Goal: Information Seeking & Learning: Learn about a topic

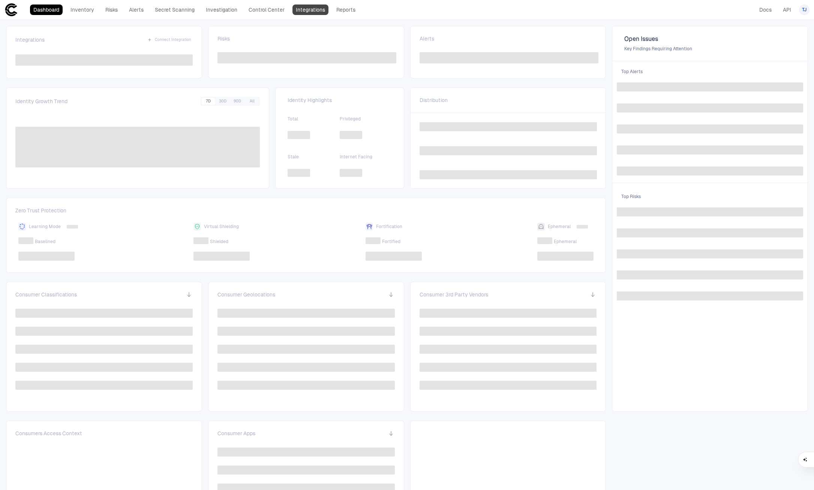
click at [302, 11] on link "Integrations" at bounding box center [310, 9] width 36 height 10
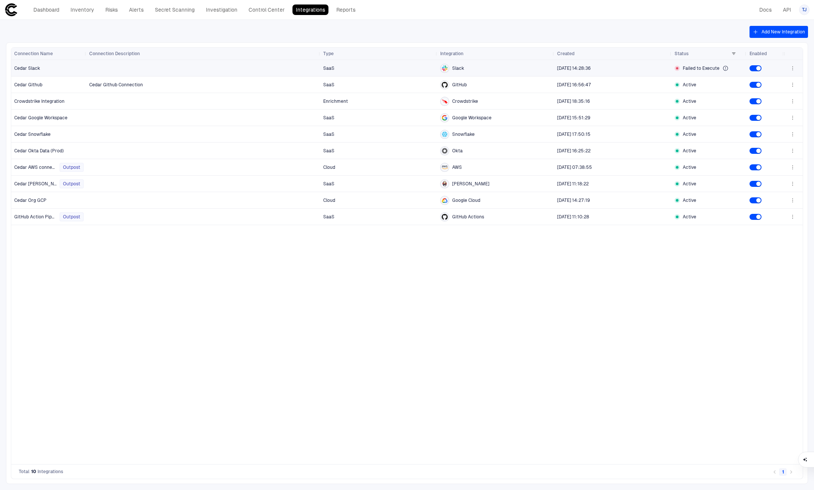
click at [705, 67] on span "Failed to Execute" at bounding box center [701, 68] width 37 height 6
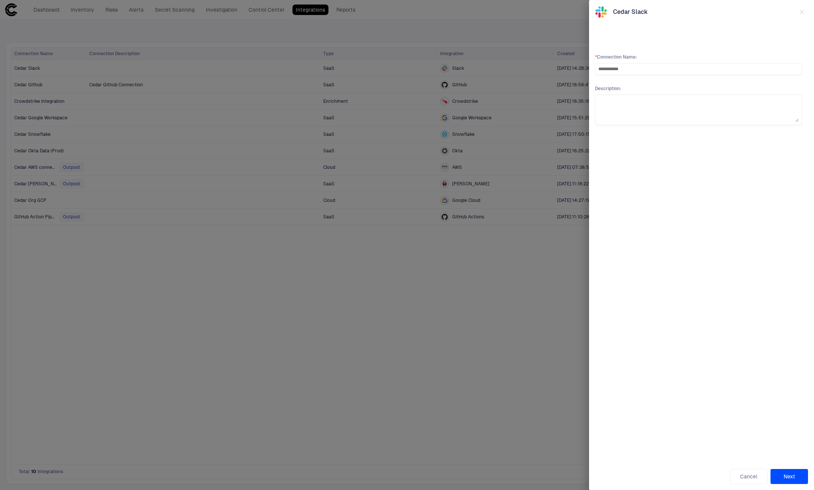
click at [508, 253] on div at bounding box center [407, 245] width 814 height 490
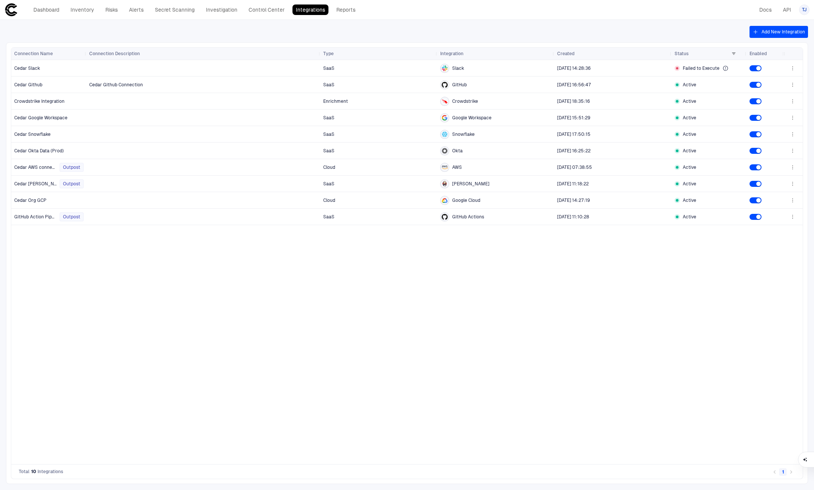
click at [770, 30] on button "Add New Integration" at bounding box center [778, 32] width 58 height 12
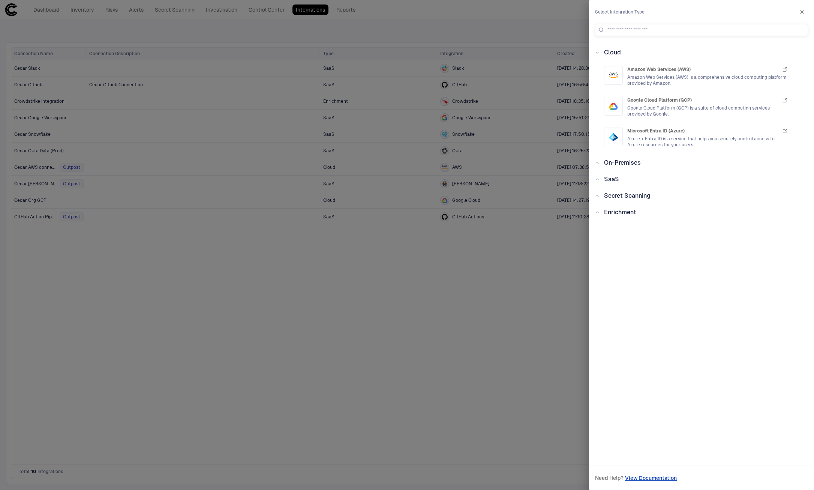
click at [611, 165] on span "On-Premises" at bounding box center [622, 162] width 37 height 7
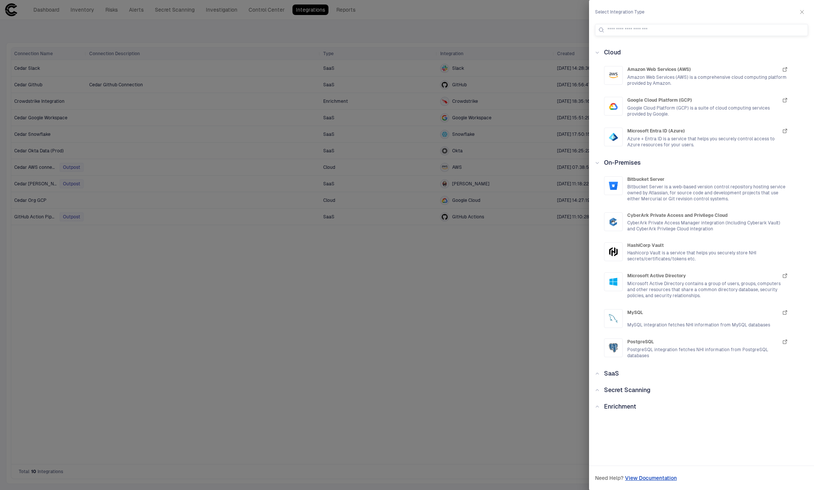
click at [611, 165] on span "On-Premises" at bounding box center [622, 162] width 37 height 7
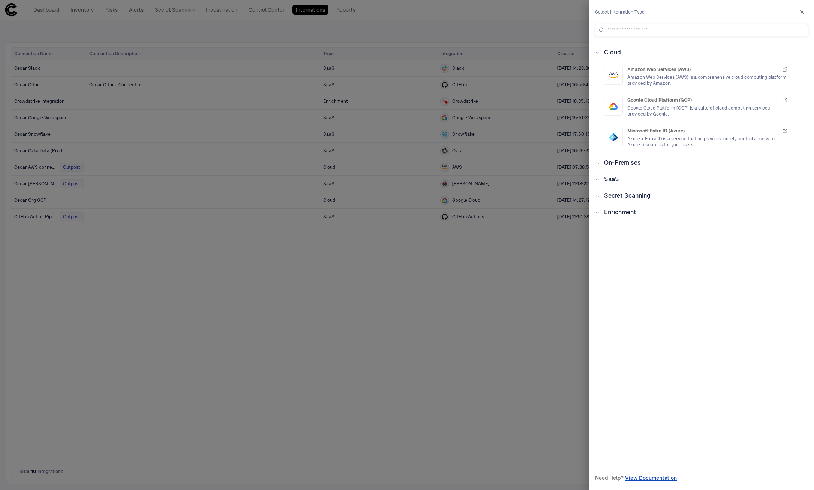
click at [622, 190] on div "Cloud Amazon Web Services (AWS) Amazon Web Services (AWS) is a comprehensive cl…" at bounding box center [701, 248] width 225 height 401
click at [622, 192] on span "Secret Scanning" at bounding box center [627, 195] width 46 height 7
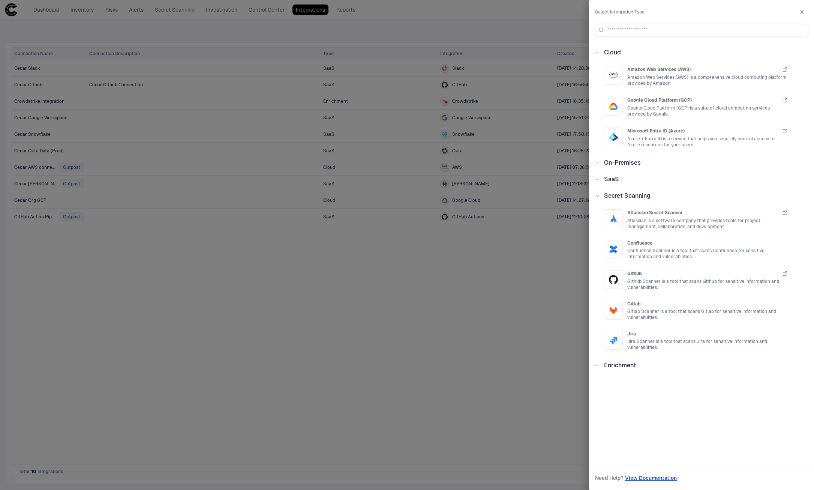
click at [622, 366] on span "Enrichment" at bounding box center [620, 364] width 32 height 7
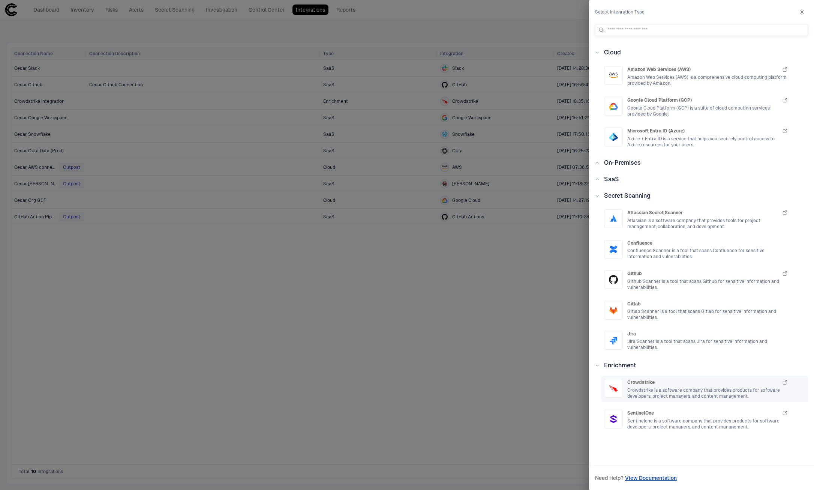
click at [705, 387] on span "Crowdstrike is a software company that provides products for software developer…" at bounding box center [707, 393] width 161 height 12
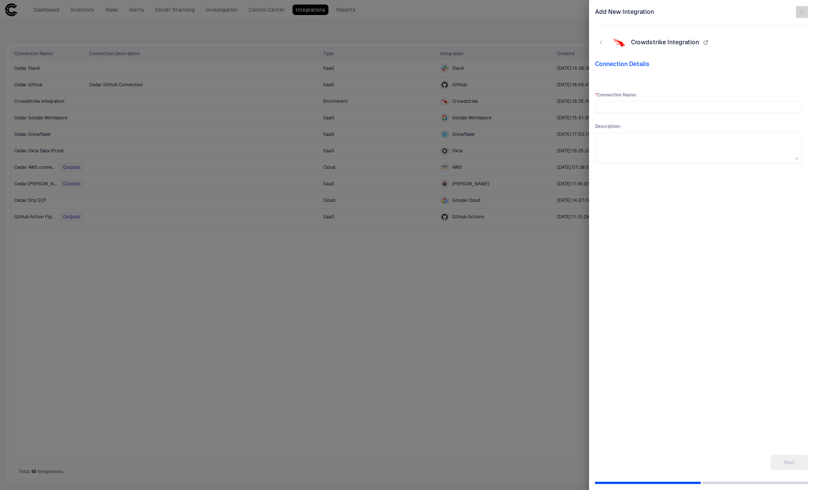
click at [805, 8] on button "button" at bounding box center [802, 12] width 12 height 12
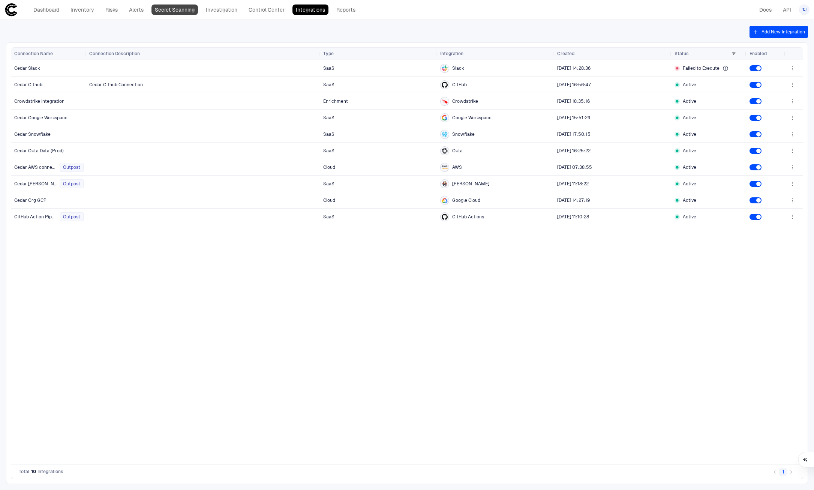
click at [174, 8] on link "Secret Scanning" at bounding box center [174, 9] width 46 height 10
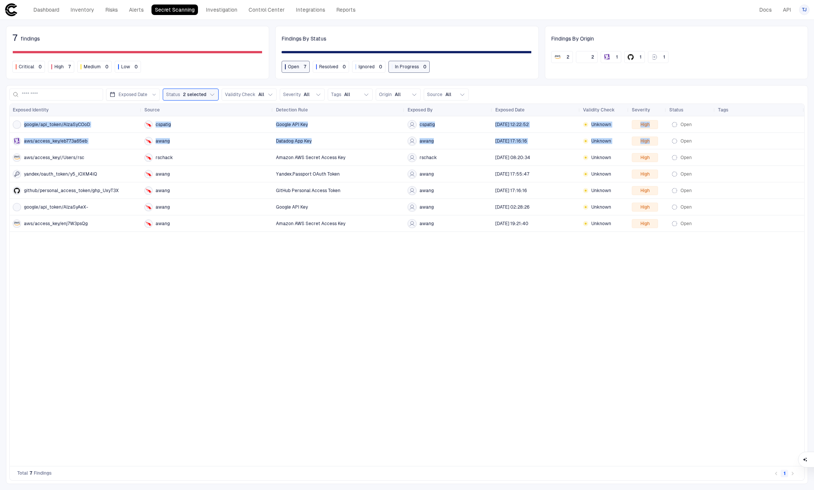
drag, startPoint x: 174, startPoint y: 252, endPoint x: 77, endPoint y: 141, distance: 147.4
click at [83, 147] on div "google/api_token/AIzaSyCOoD cspatig Google API Key cspatig [DATE] 12:22:52 Unkn…" at bounding box center [407, 290] width 794 height 349
click at [326, 301] on div "google/api_token/AIzaSyCOoD cspatig Google API Key cspatig [DATE] 12:22:52 Unkn…" at bounding box center [407, 290] width 794 height 349
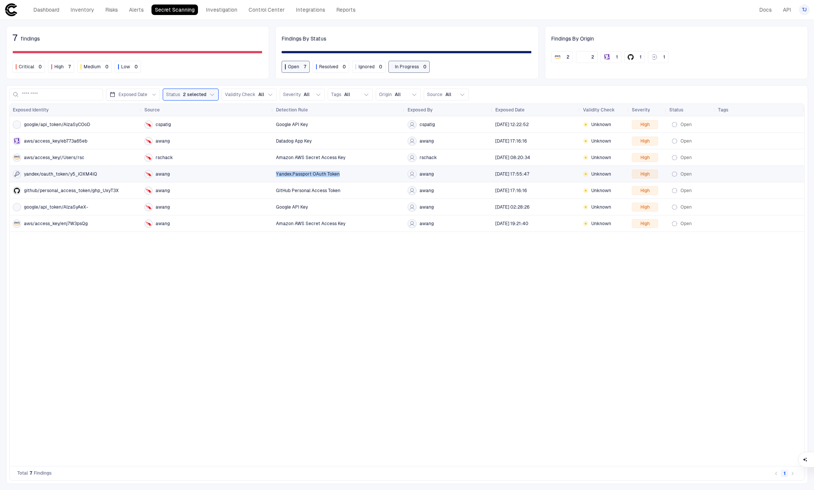
drag, startPoint x: 357, startPoint y: 173, endPoint x: 272, endPoint y: 176, distance: 85.5
click at [272, 176] on div "yandex/oauth_token/y5_iOXM4iQ awang Yandex.Passport OAuth Token awang [DATE] 17…" at bounding box center [407, 174] width 794 height 16
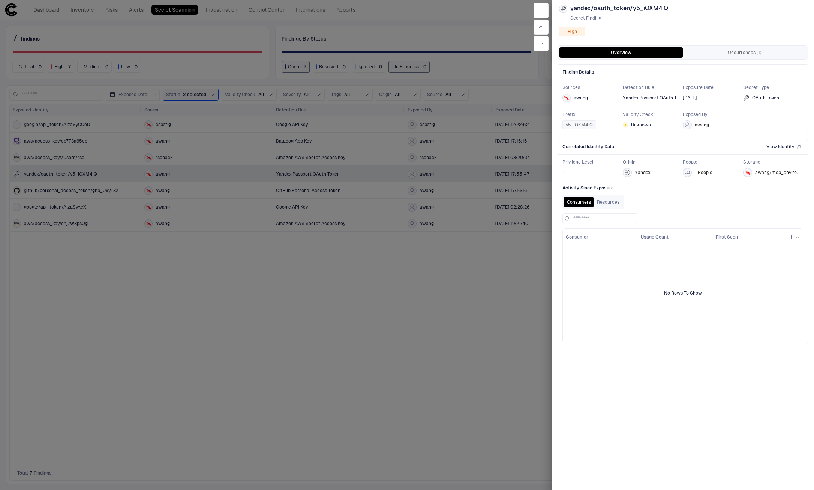
click at [385, 236] on div at bounding box center [407, 245] width 814 height 490
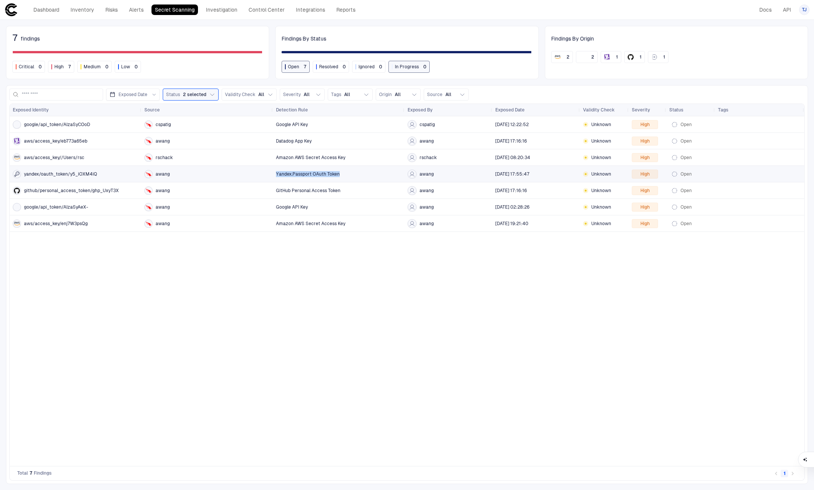
drag, startPoint x: 361, startPoint y: 176, endPoint x: 276, endPoint y: 173, distance: 85.9
click at [276, 173] on div "Yandex.Passport OAuth Token" at bounding box center [339, 174] width 126 height 6
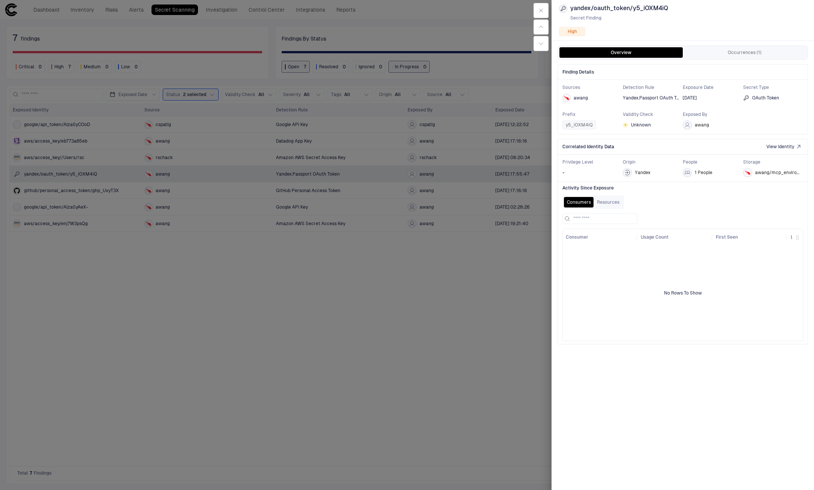
click at [385, 308] on div at bounding box center [407, 245] width 814 height 490
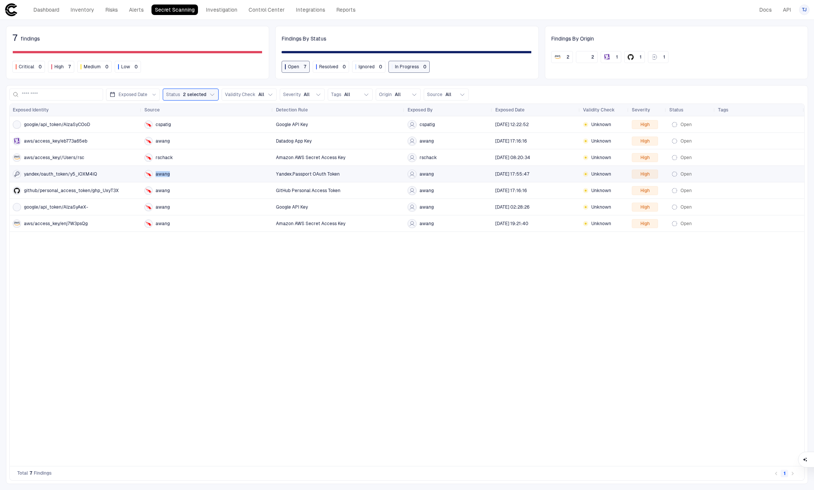
drag, startPoint x: 359, startPoint y: 170, endPoint x: 271, endPoint y: 171, distance: 87.7
click at [271, 171] on div "yandex/oauth_token/y5_iOXM4iQ awang Yandex.Passport OAuth Token awang [DATE] 17…" at bounding box center [407, 174] width 794 height 16
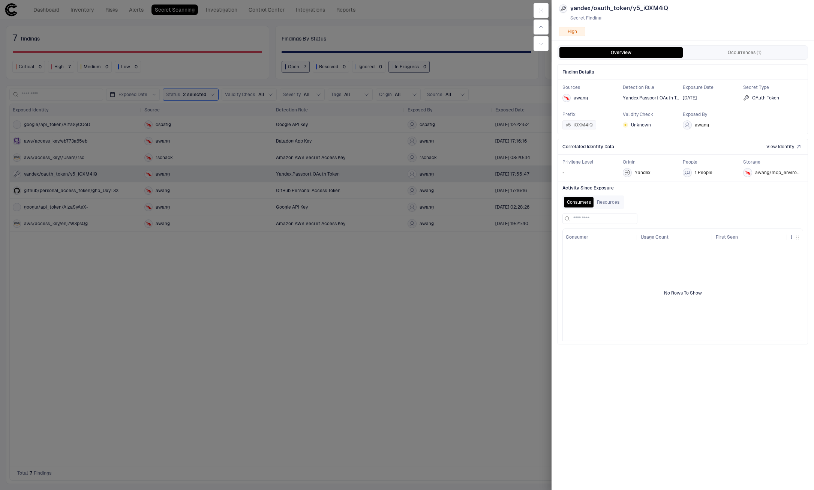
click at [296, 176] on div at bounding box center [407, 245] width 814 height 490
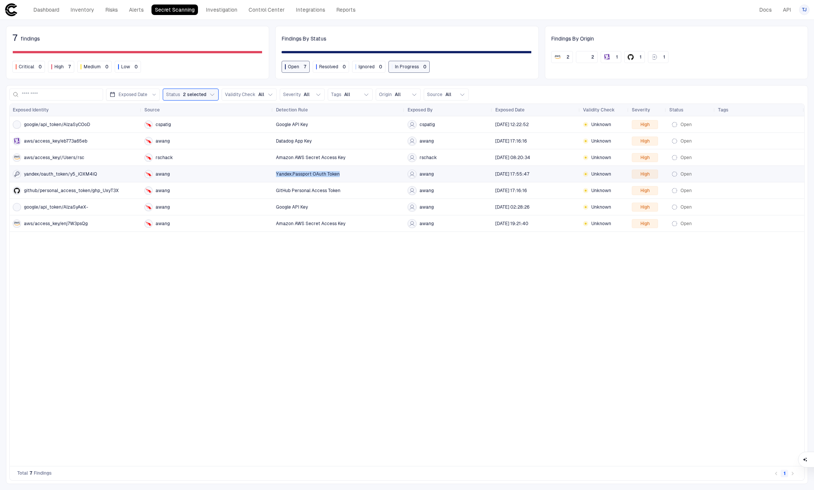
drag, startPoint x: 343, startPoint y: 176, endPoint x: 276, endPoint y: 175, distance: 66.7
click at [276, 175] on div "Yandex.Passport OAuth Token" at bounding box center [339, 174] width 126 height 6
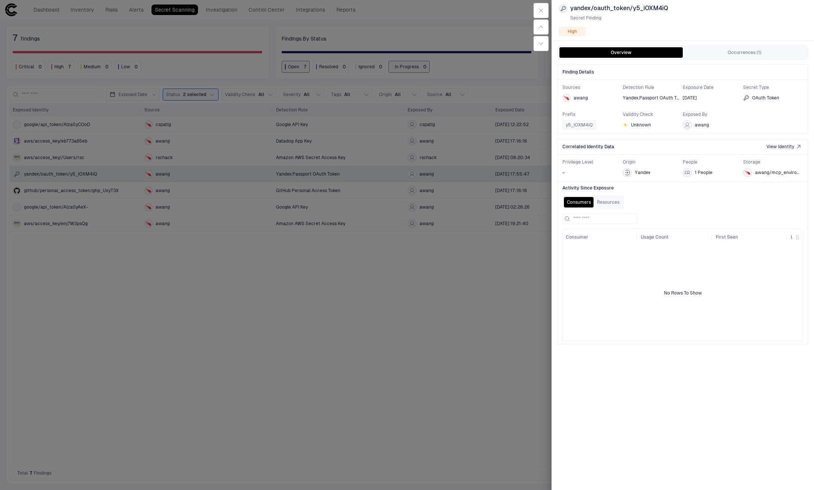
click at [418, 198] on div at bounding box center [407, 245] width 814 height 490
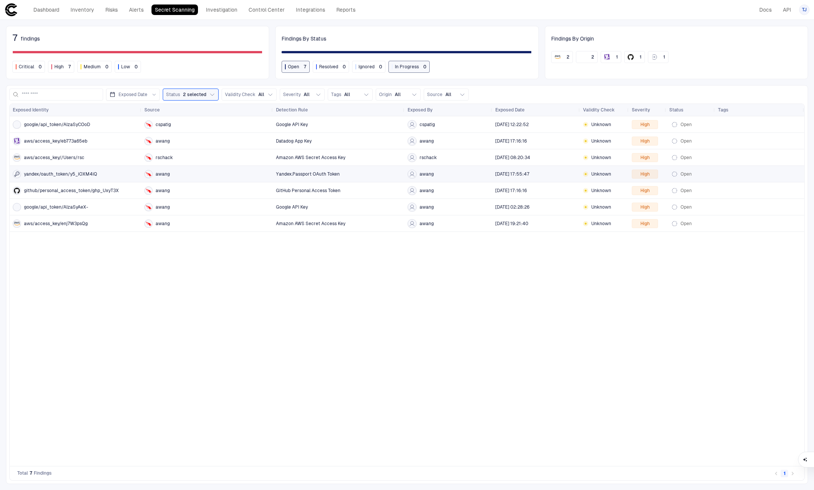
click at [83, 166] on div "yandex/oauth_token/y5_iOXM4iQ" at bounding box center [76, 173] width 126 height 15
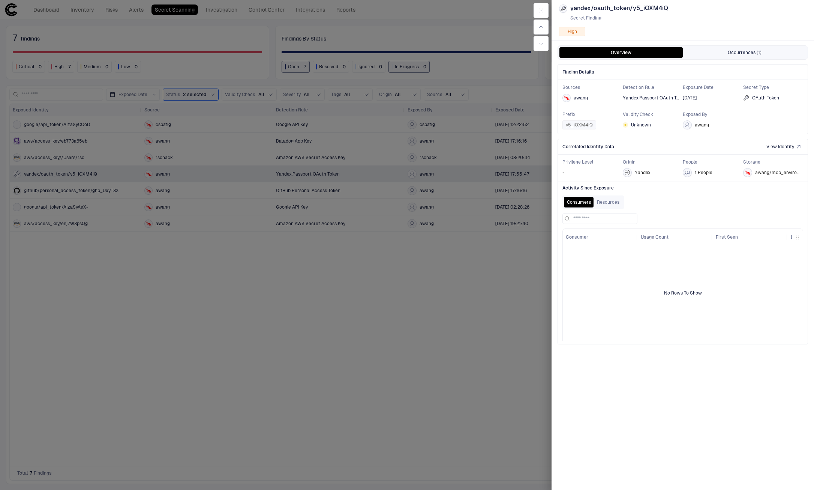
click at [750, 48] on button "Occurrences (1)" at bounding box center [744, 52] width 123 height 10
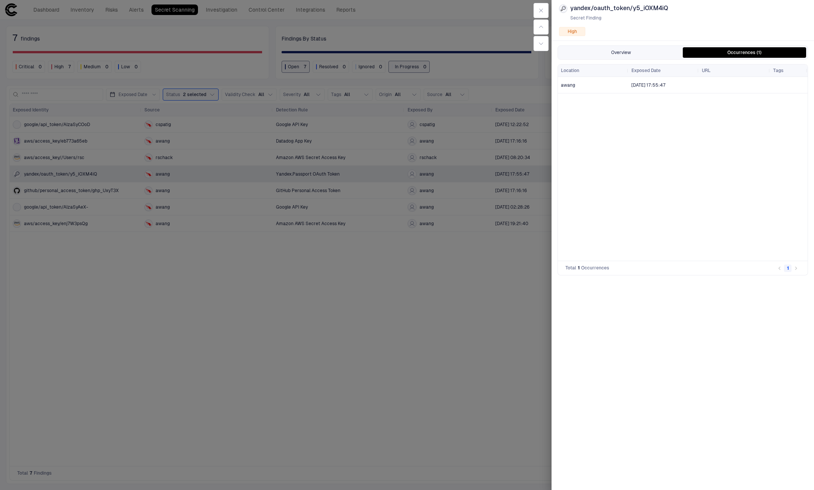
click at [633, 49] on button "Overview" at bounding box center [620, 52] width 123 height 10
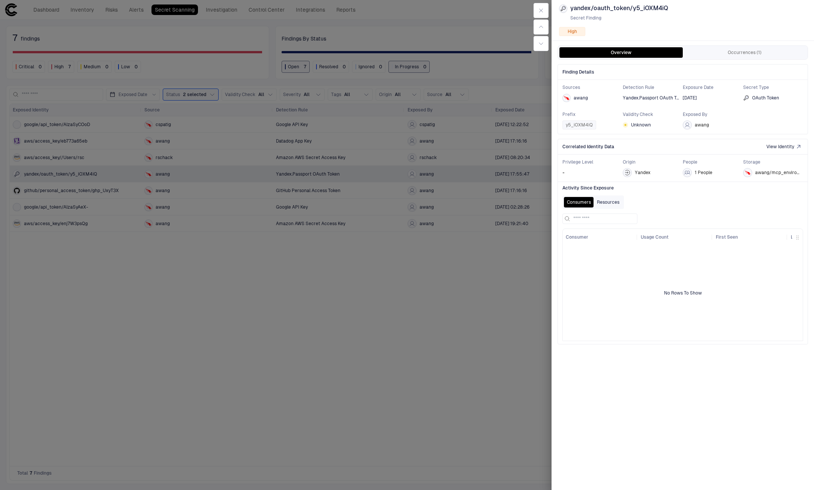
click at [616, 199] on button "Resources" at bounding box center [608, 202] width 28 height 10
click at [577, 202] on button "Consumers" at bounding box center [579, 202] width 30 height 10
click at [777, 176] on div "awang/mcp_environment_variables" at bounding box center [771, 172] width 57 height 9
